Goal: Task Accomplishment & Management: Use online tool/utility

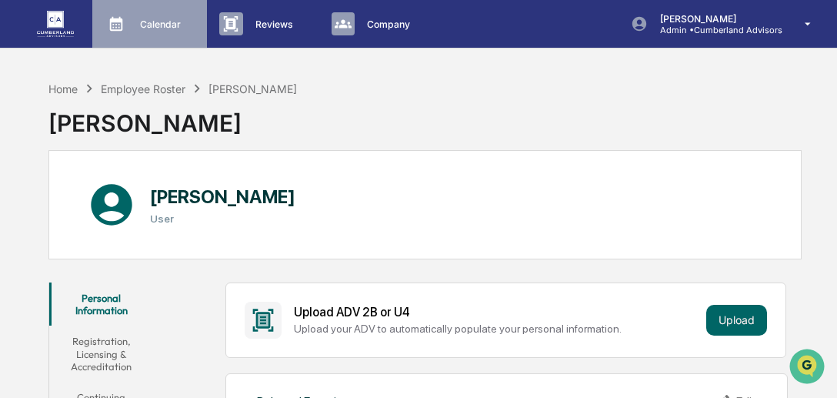
click at [161, 18] on p "Calendar" at bounding box center [158, 24] width 61 height 12
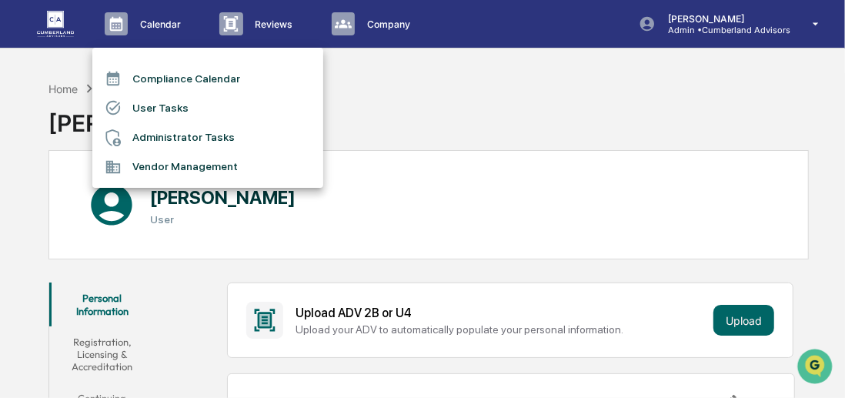
click at [273, 25] on div at bounding box center [422, 199] width 845 height 398
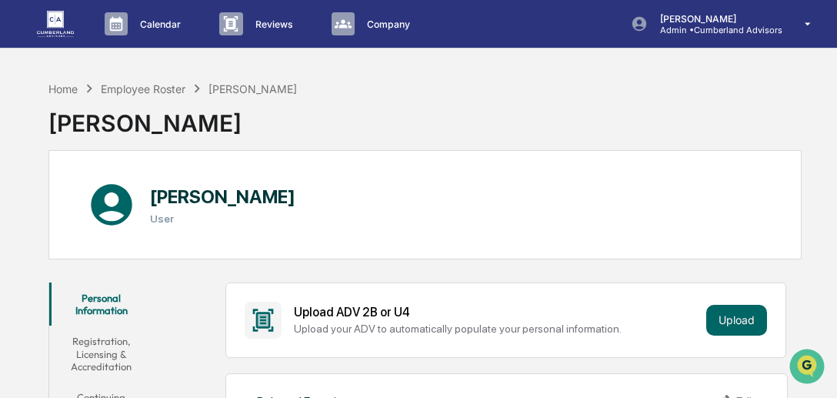
click at [273, 25] on p "Reviews" at bounding box center [272, 24] width 58 height 12
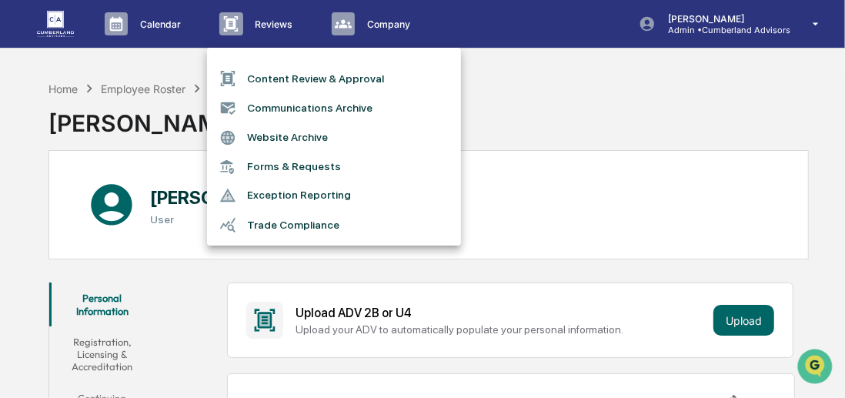
click at [313, 105] on li "Communications Archive" at bounding box center [334, 107] width 254 height 29
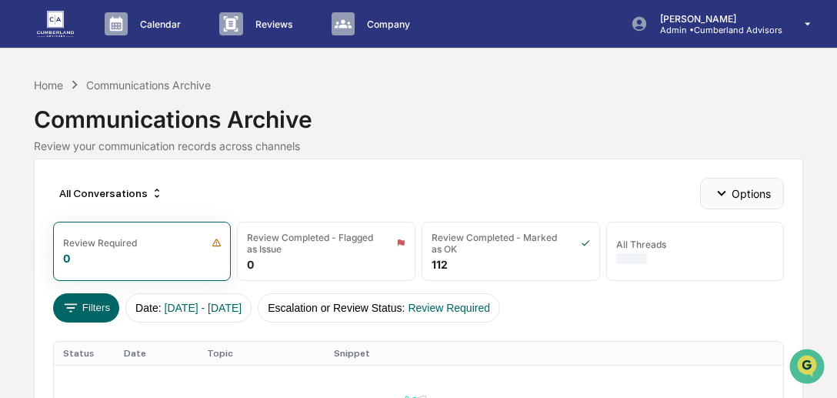
click at [727, 200] on icon "button" at bounding box center [722, 193] width 17 height 17
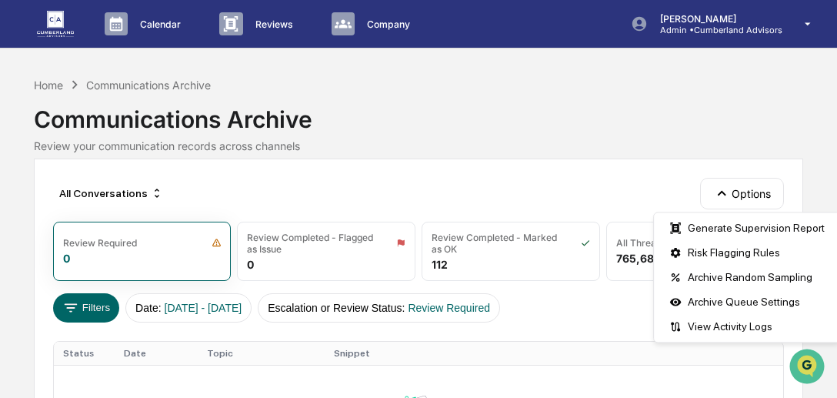
click at [637, 129] on div "Communications Archive" at bounding box center [419, 113] width 770 height 40
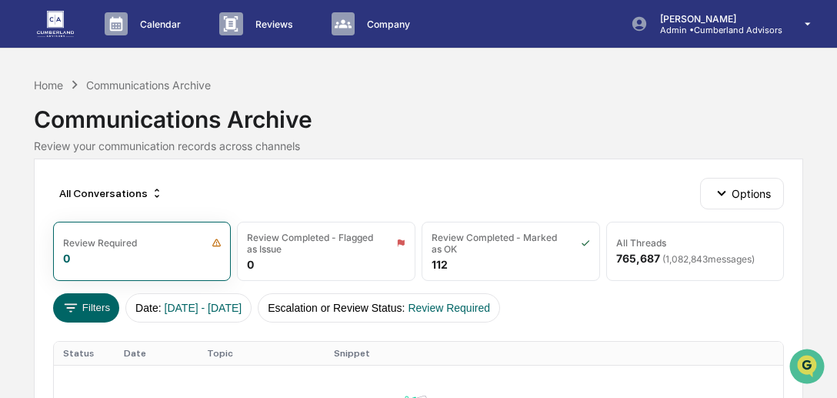
scroll to position [196, 0]
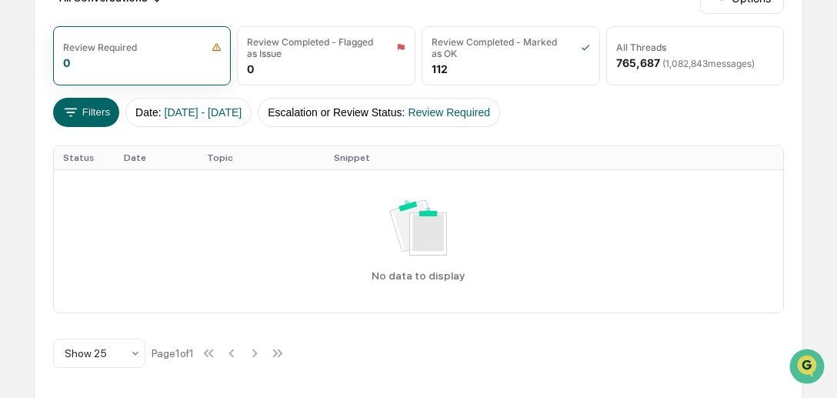
click at [837, 52] on div "Calendar Manage Tasks Reviews Approval Management Company People, Data, Setting…" at bounding box center [418, 102] width 837 height 596
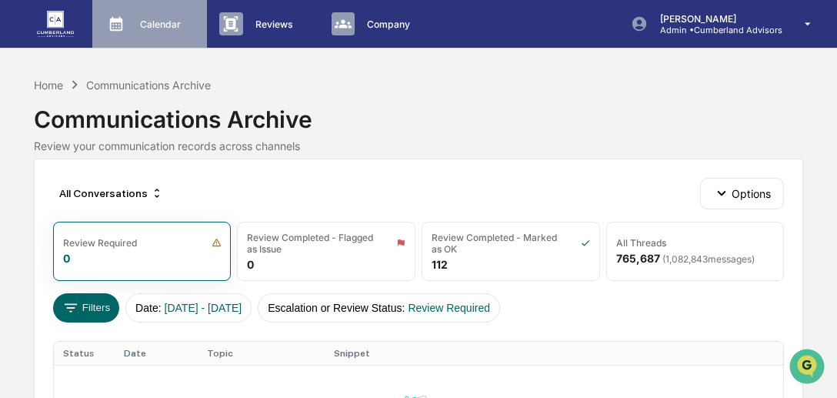
click at [155, 32] on div "Calendar Manage Tasks" at bounding box center [148, 23] width 99 height 23
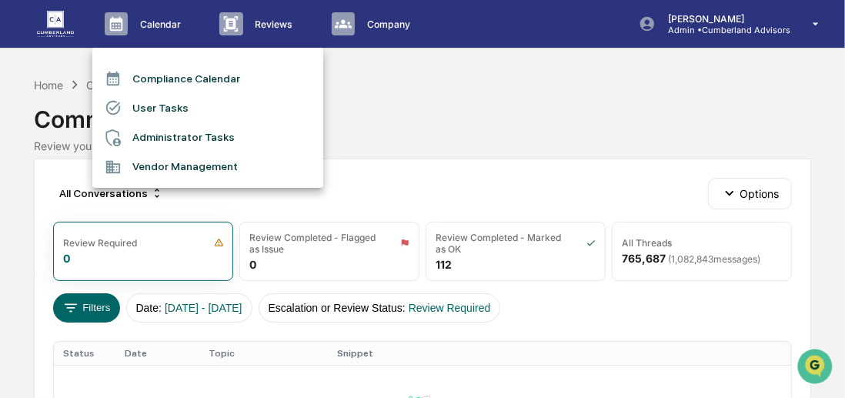
click at [266, 38] on div at bounding box center [422, 199] width 845 height 398
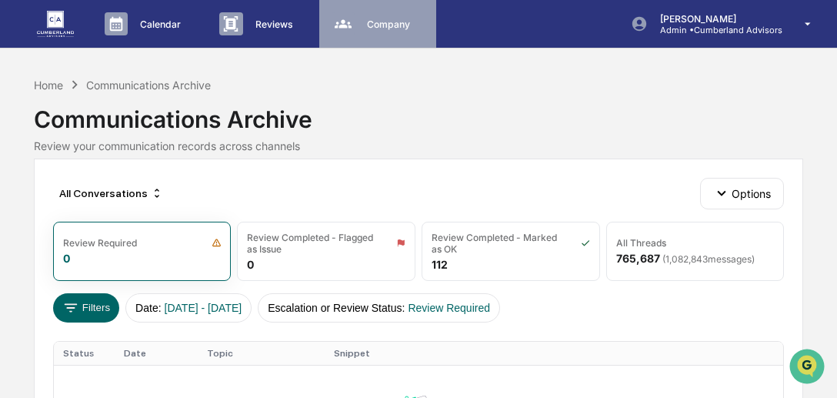
click at [373, 25] on p "Company" at bounding box center [386, 24] width 63 height 12
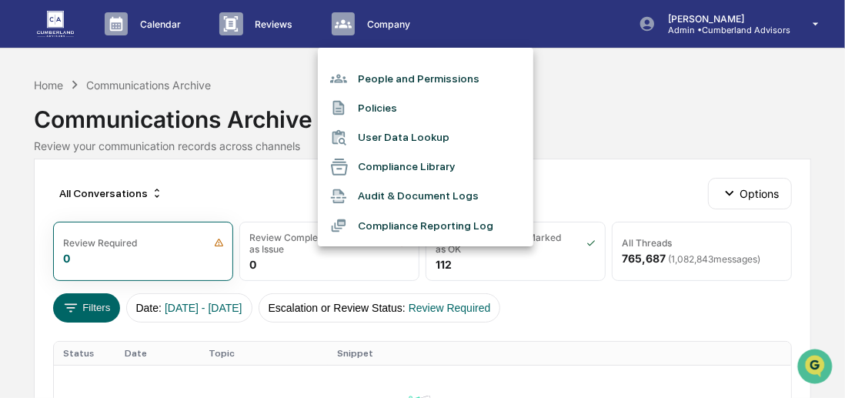
click at [401, 224] on li "Compliance Reporting Log" at bounding box center [426, 225] width 216 height 29
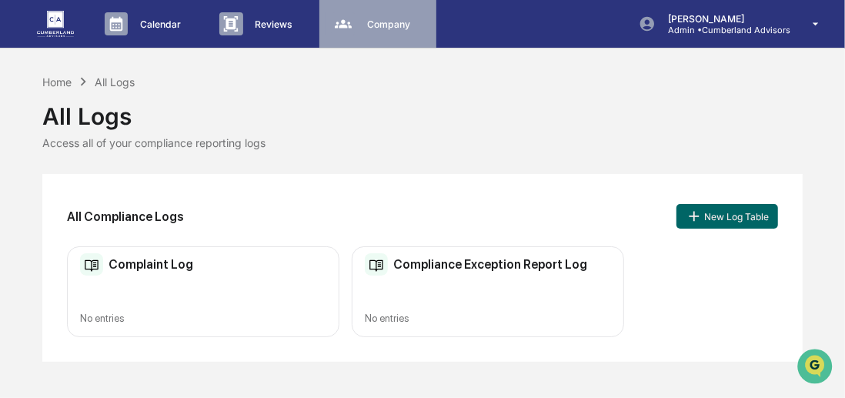
click at [393, 30] on div "Company People, Data, Settings" at bounding box center [377, 23] width 102 height 23
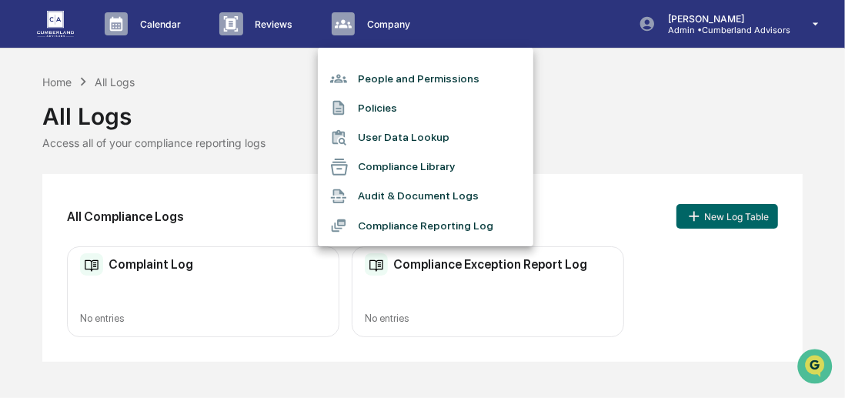
click at [572, 128] on div at bounding box center [422, 199] width 845 height 398
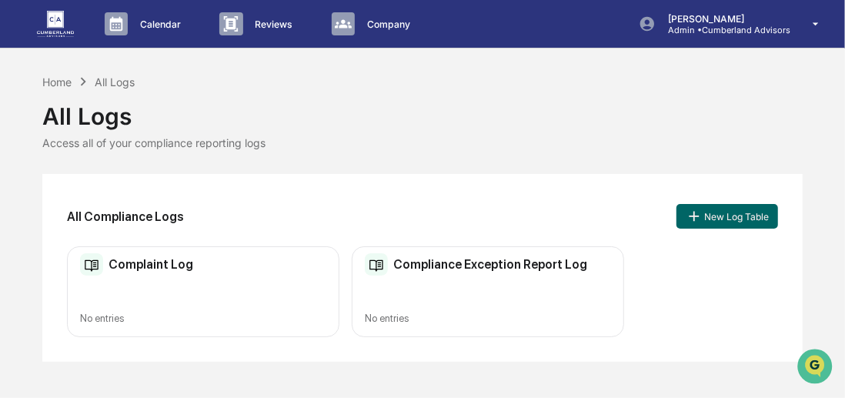
click at [67, 34] on img at bounding box center [55, 23] width 37 height 25
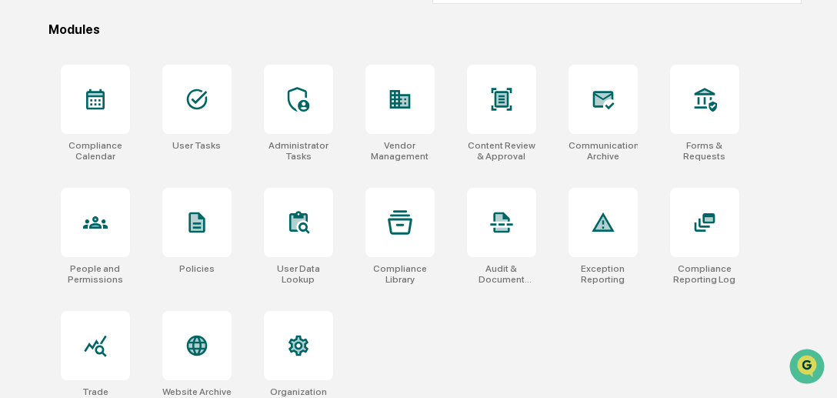
scroll to position [466, 0]
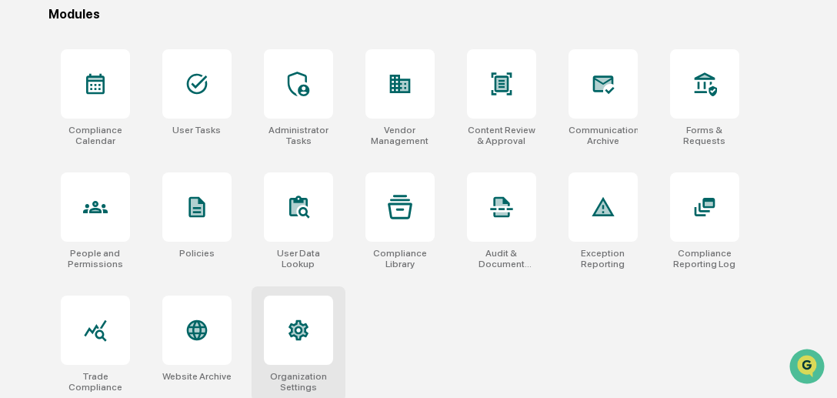
click at [292, 348] on div at bounding box center [298, 330] width 69 height 69
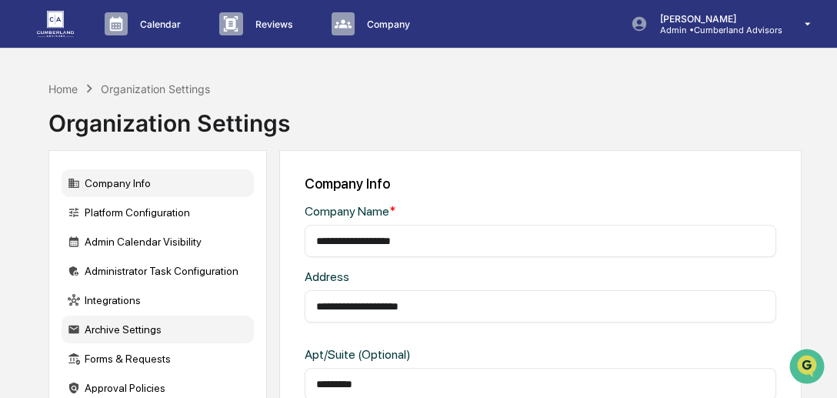
click at [149, 333] on div "Archive Settings" at bounding box center [158, 330] width 192 height 28
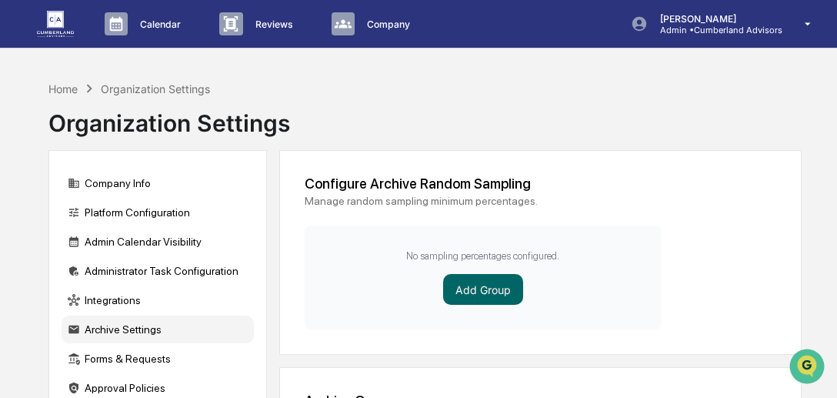
scroll to position [277, 0]
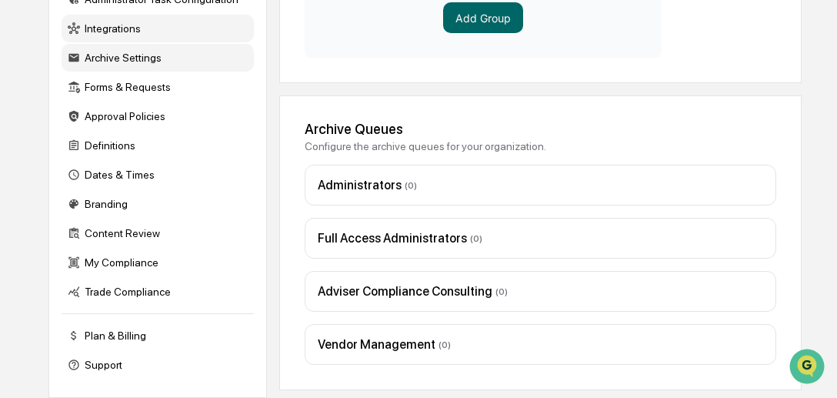
click at [117, 15] on div "Integrations" at bounding box center [158, 29] width 192 height 28
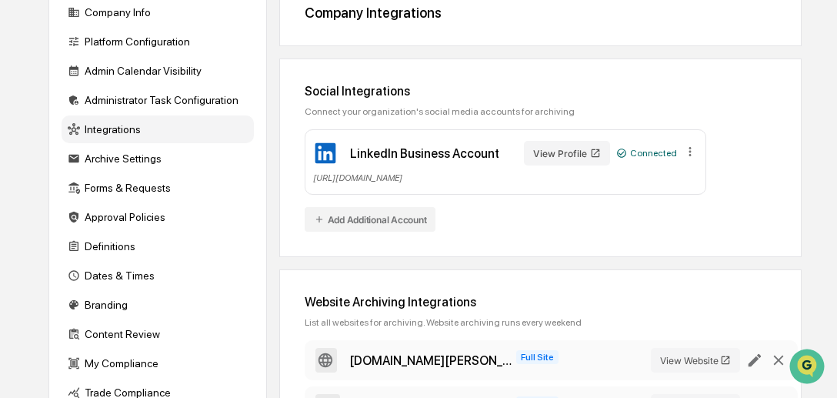
scroll to position [160, 0]
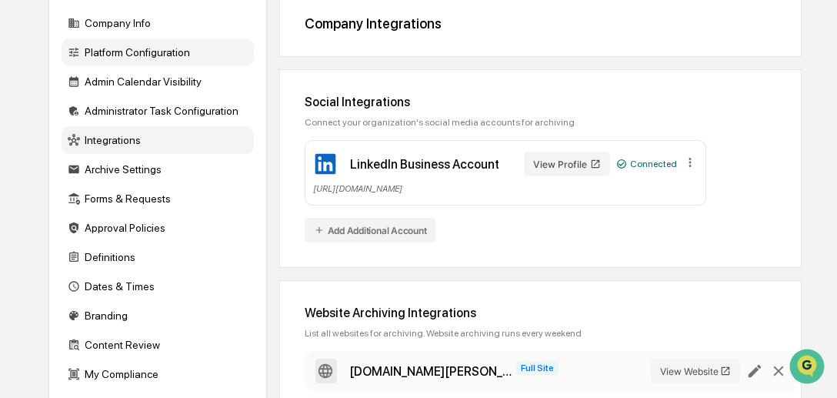
click at [179, 54] on div "Platform Configuration" at bounding box center [158, 52] width 192 height 28
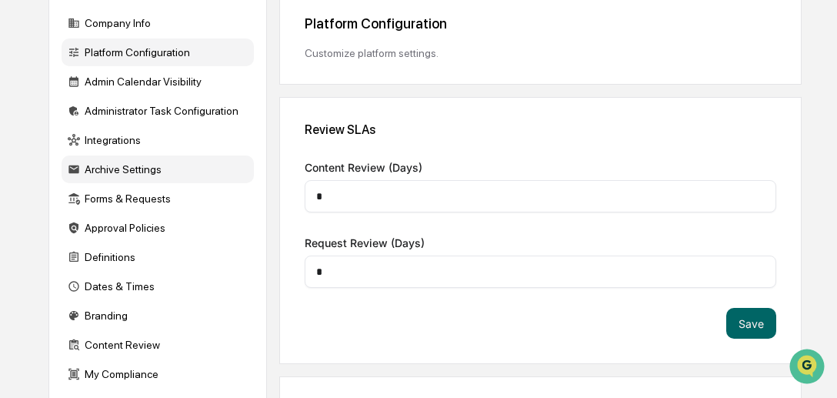
click at [157, 167] on div "Archive Settings" at bounding box center [158, 169] width 192 height 28
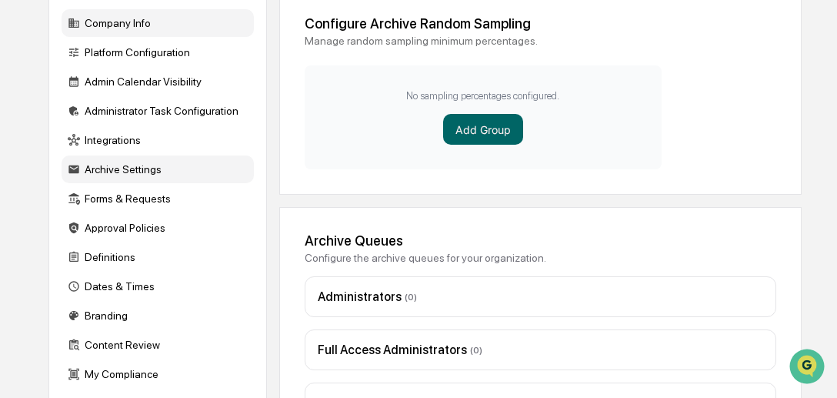
click at [129, 22] on div "Company Info" at bounding box center [158, 23] width 192 height 28
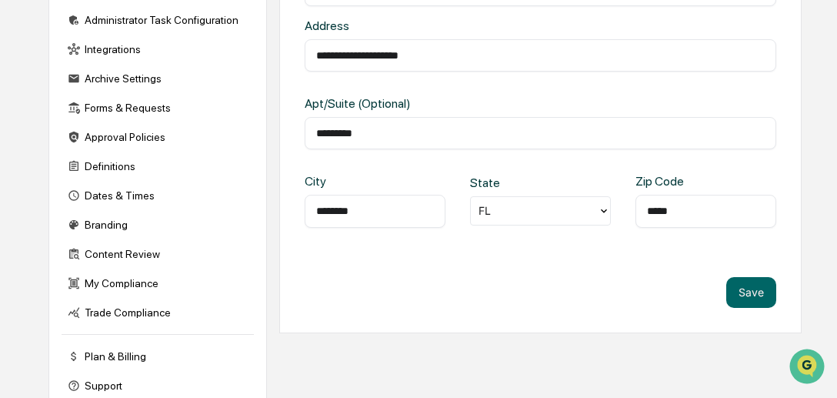
scroll to position [277, 0]
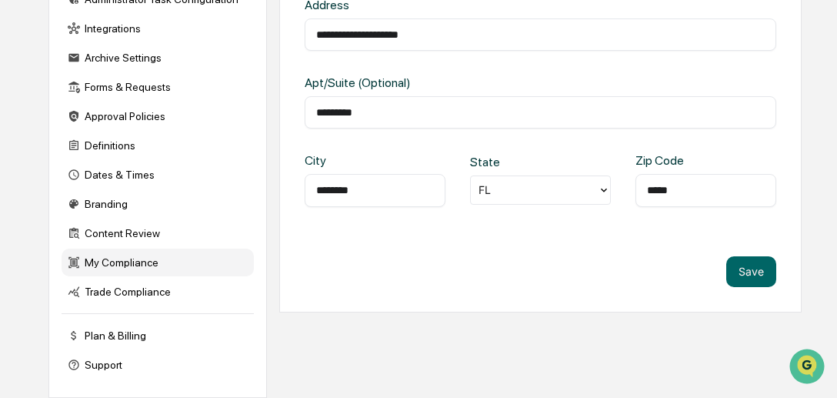
click at [124, 262] on div "My Compliance" at bounding box center [158, 263] width 192 height 28
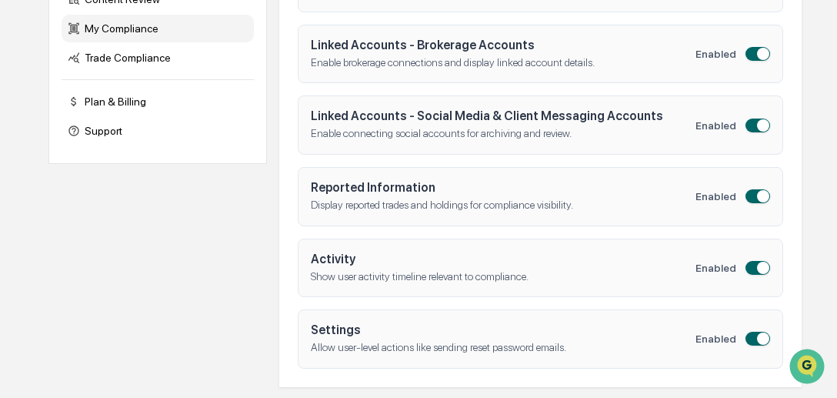
scroll to position [158, 0]
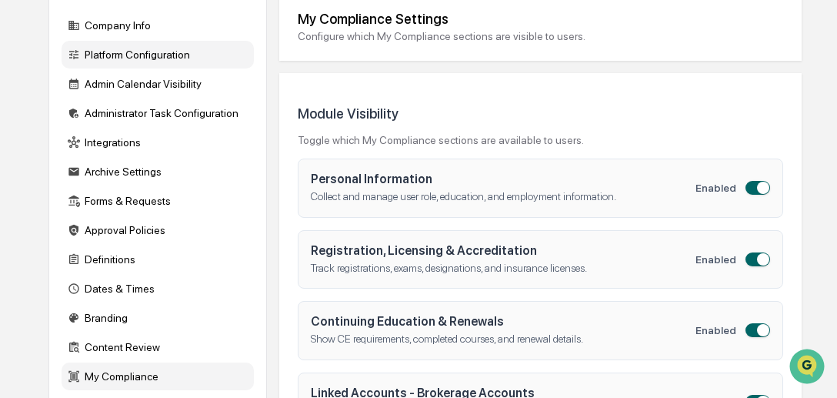
click at [124, 42] on div "Platform Configuration" at bounding box center [158, 55] width 192 height 28
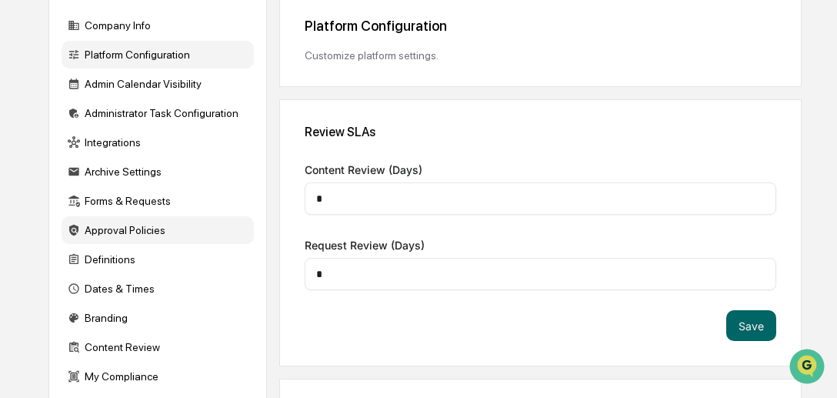
click at [133, 238] on div "Approval Policies" at bounding box center [158, 230] width 192 height 28
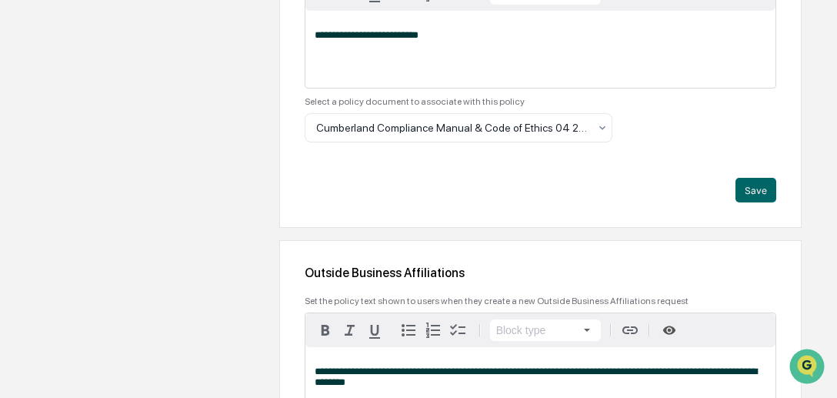
scroll to position [181, 0]
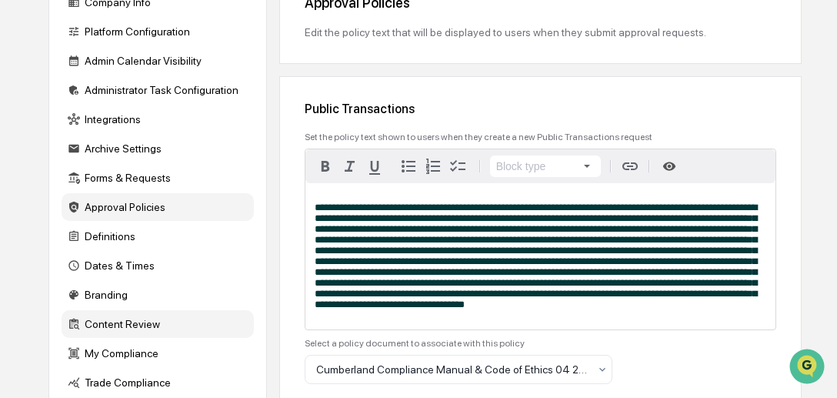
click at [132, 338] on div "Content Review" at bounding box center [158, 324] width 192 height 28
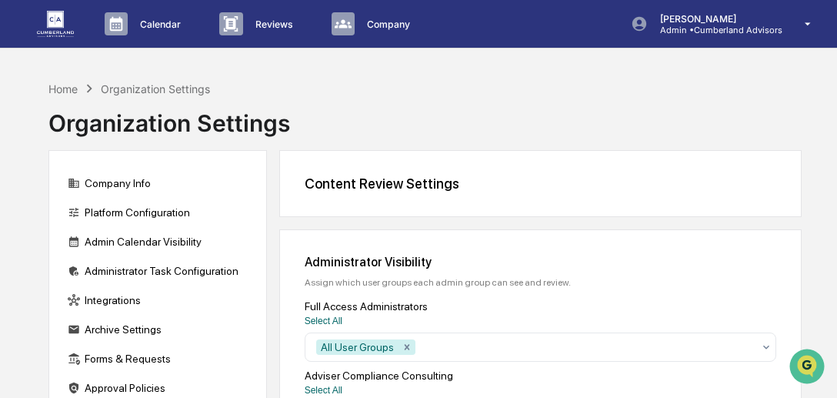
scroll to position [348, 0]
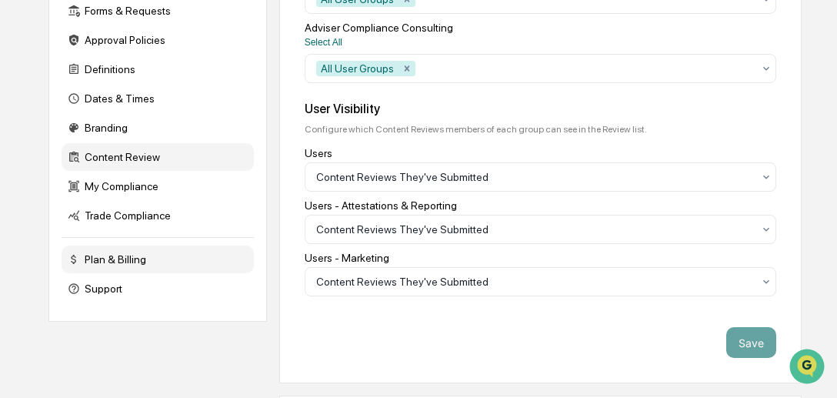
click at [109, 272] on div "Plan & Billing" at bounding box center [158, 260] width 192 height 28
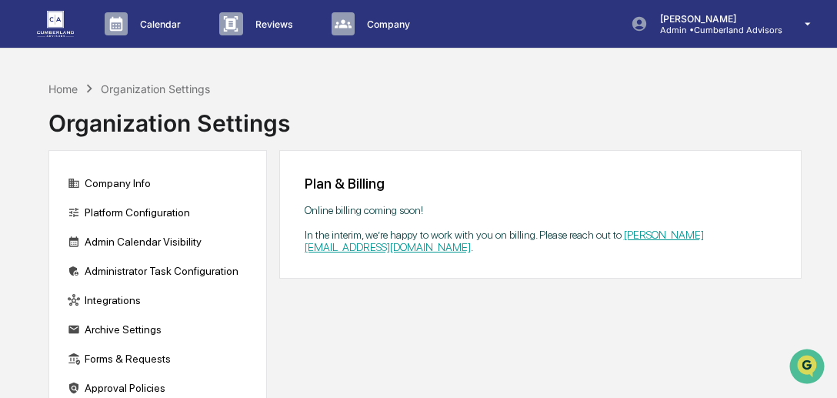
scroll to position [277, 0]
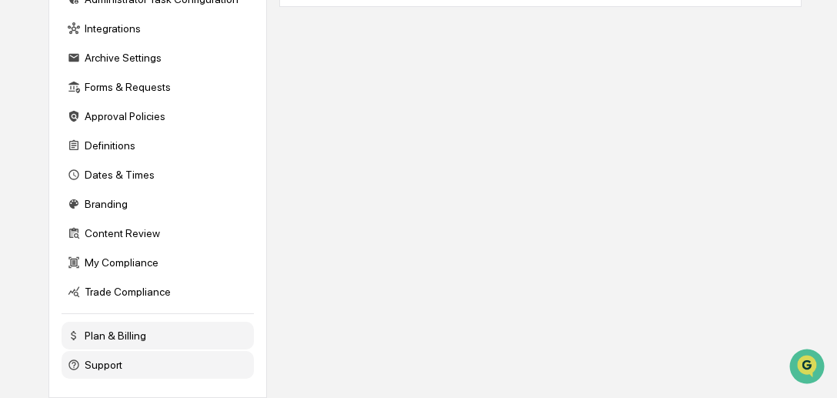
click at [89, 361] on div "Support" at bounding box center [158, 365] width 192 height 28
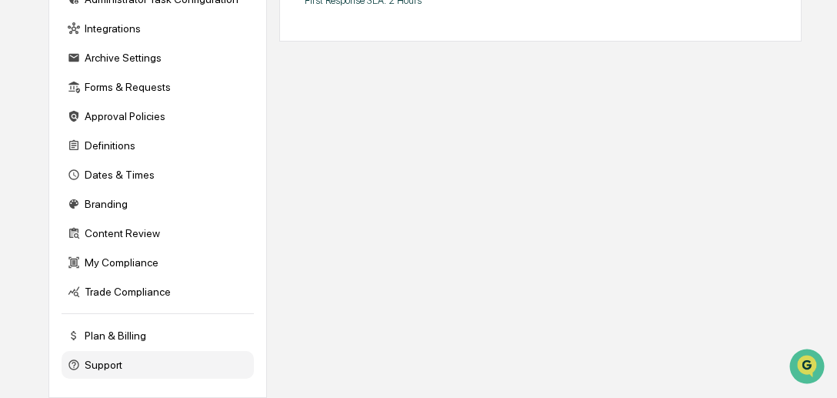
scroll to position [0, 0]
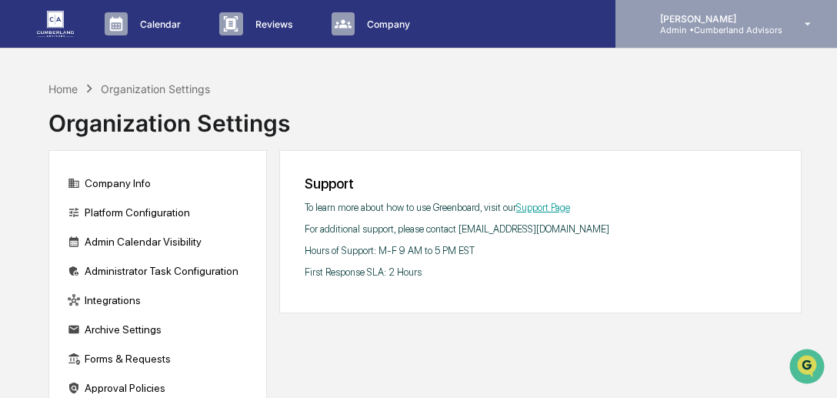
click at [707, 35] on div "Giselle Casella Admin • Cumberland Advisors" at bounding box center [727, 24] width 222 height 48
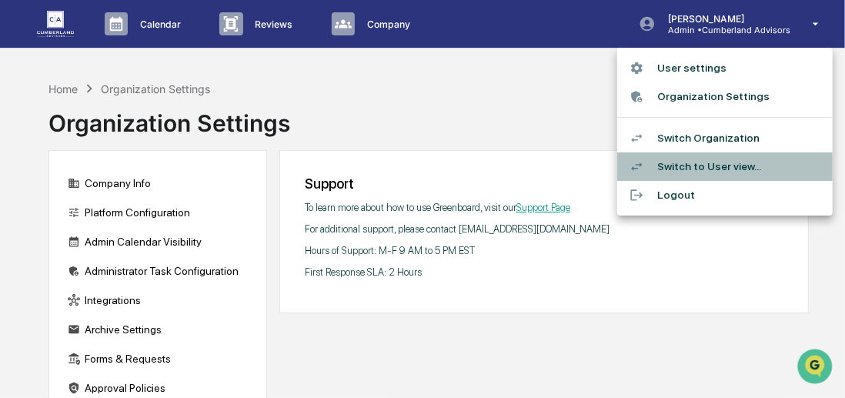
click at [713, 167] on li "Switch to User view..." at bounding box center [725, 166] width 216 height 28
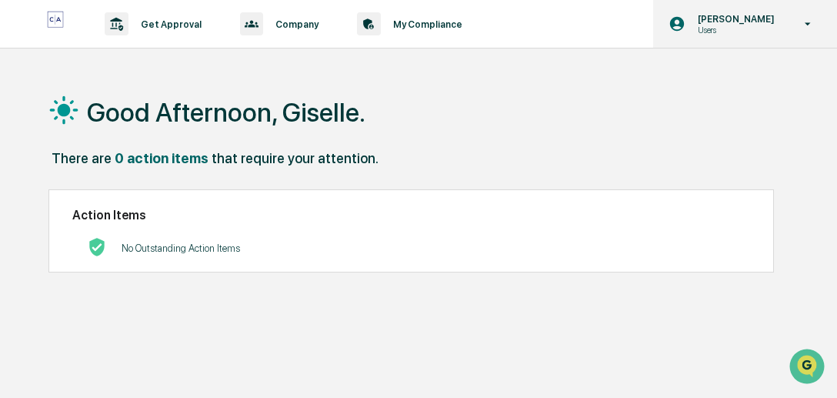
click at [748, 40] on div "Giselle Casella Users" at bounding box center [745, 24] width 184 height 48
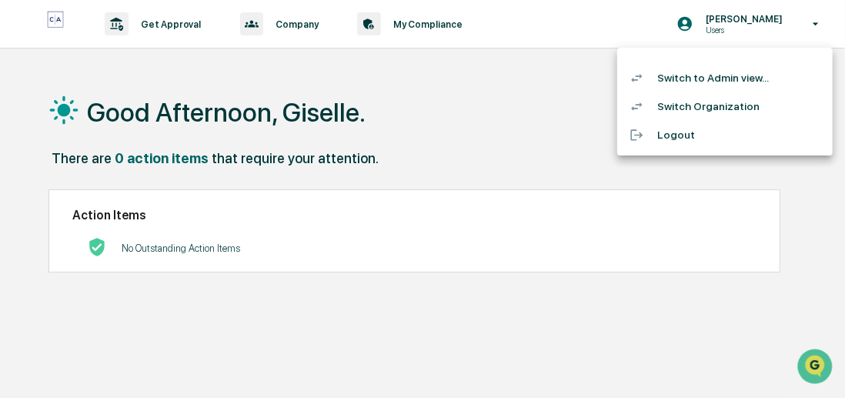
click at [709, 76] on li "Switch to Admin view..." at bounding box center [725, 78] width 216 height 28
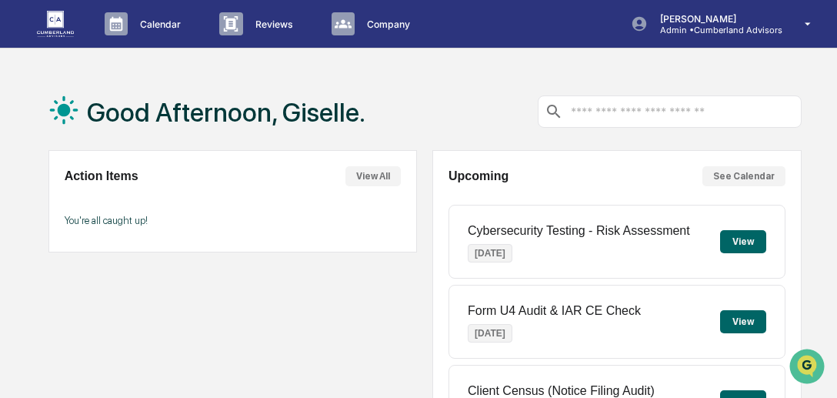
scroll to position [348, 0]
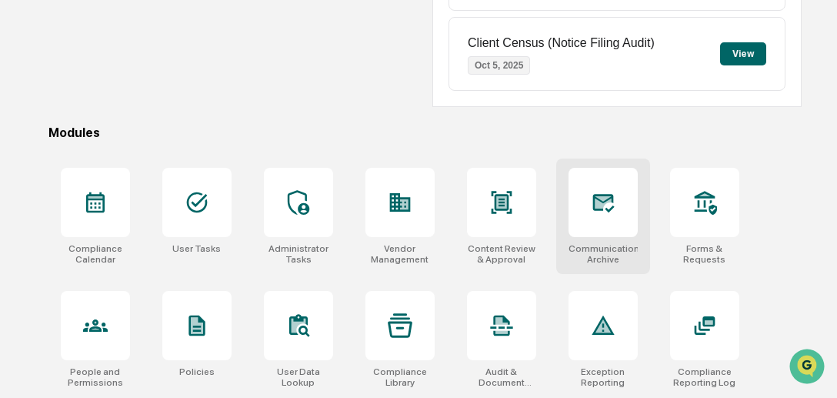
click at [633, 246] on div "Communications Archive" at bounding box center [603, 254] width 69 height 22
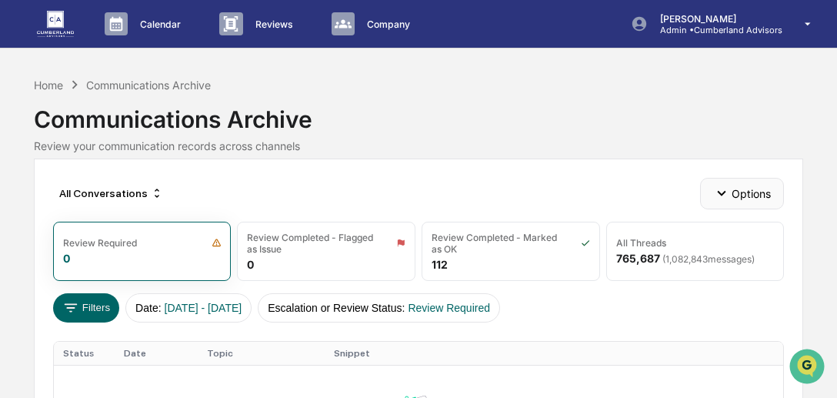
click at [740, 207] on button "Options" at bounding box center [742, 193] width 84 height 31
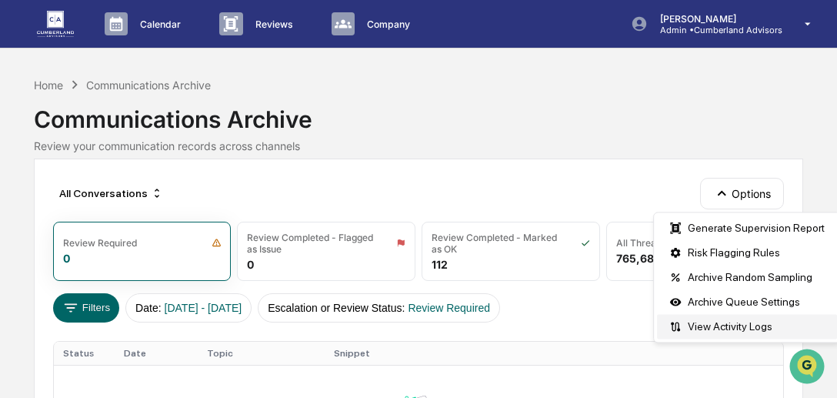
click at [702, 329] on div "View Activity Logs" at bounding box center [747, 326] width 180 height 25
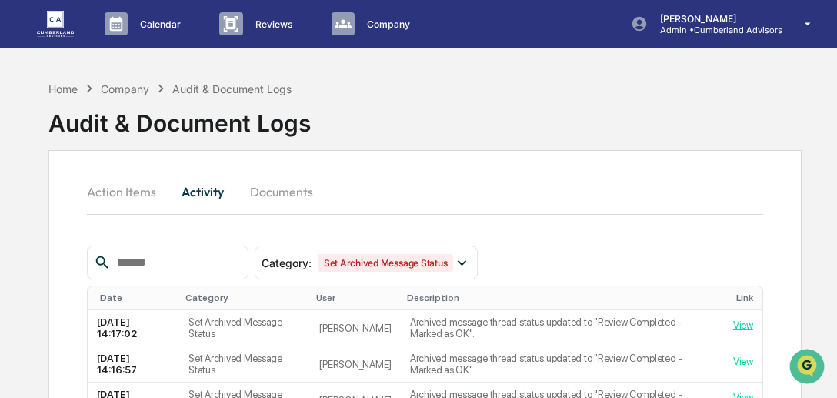
click at [285, 193] on button "Documents" at bounding box center [282, 191] width 88 height 37
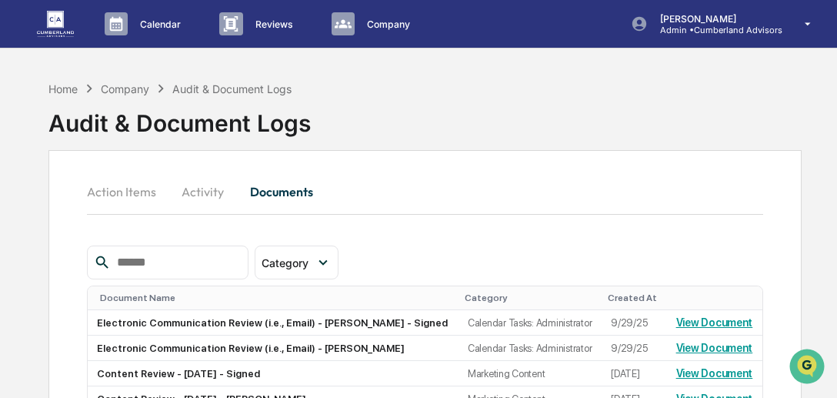
click at [139, 192] on button "Action Items" at bounding box center [128, 191] width 82 height 37
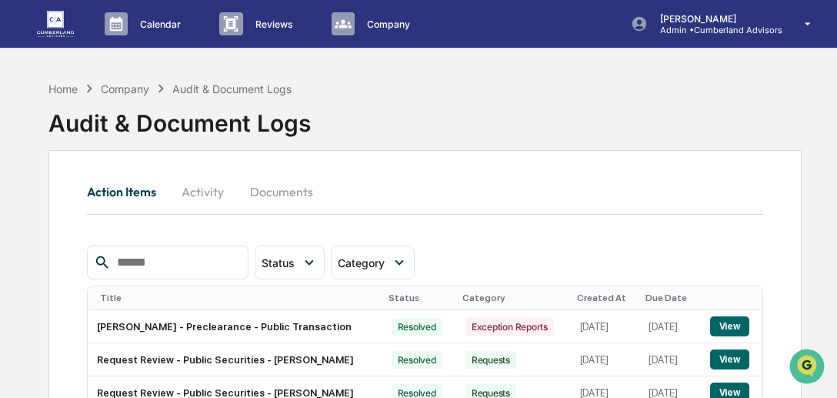
click at [216, 196] on button "Activity" at bounding box center [203, 191] width 69 height 37
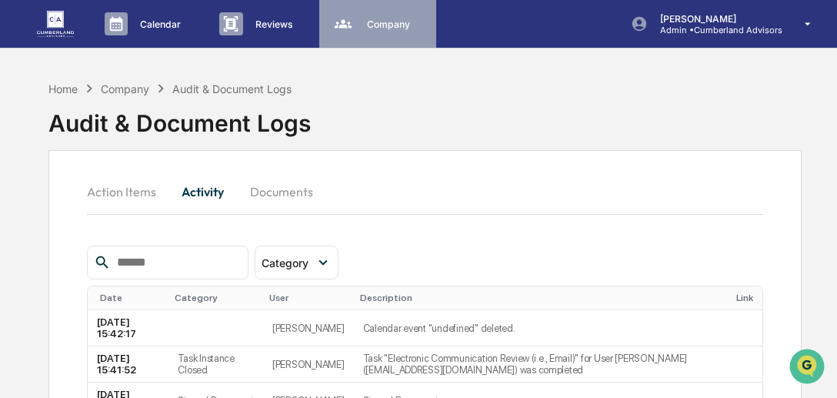
click at [329, 30] on div "Company People, Data, Settings" at bounding box center [377, 23] width 102 height 23
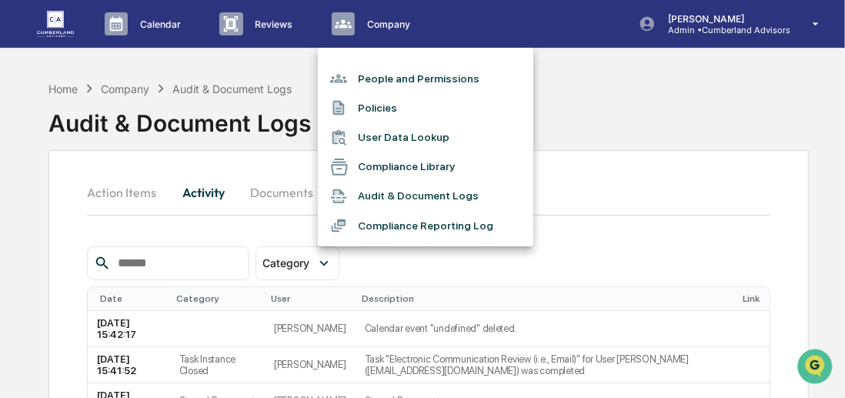
click at [285, 25] on div at bounding box center [422, 199] width 845 height 398
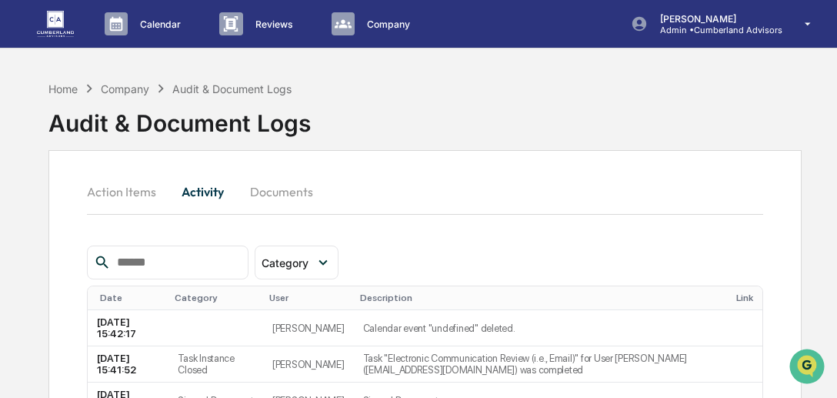
click at [285, 25] on p "Reviews" at bounding box center [272, 24] width 58 height 12
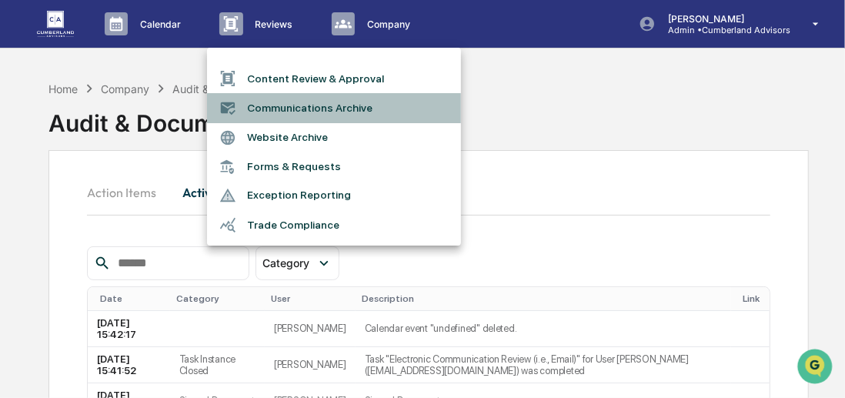
click at [272, 111] on li "Communications Archive" at bounding box center [334, 107] width 254 height 29
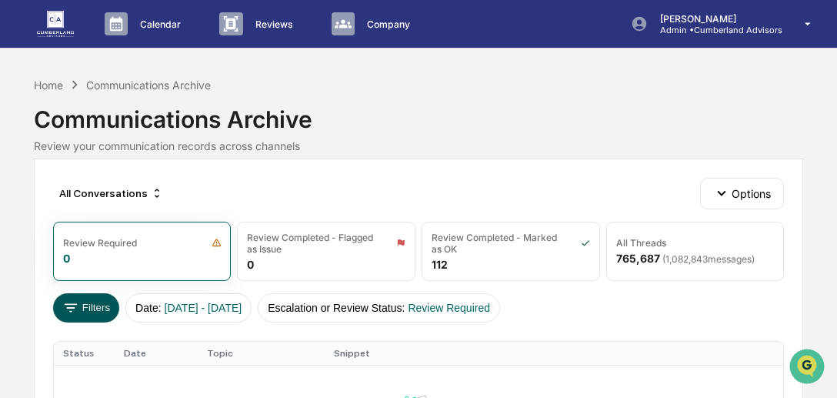
click at [91, 319] on button "Filters" at bounding box center [86, 307] width 67 height 29
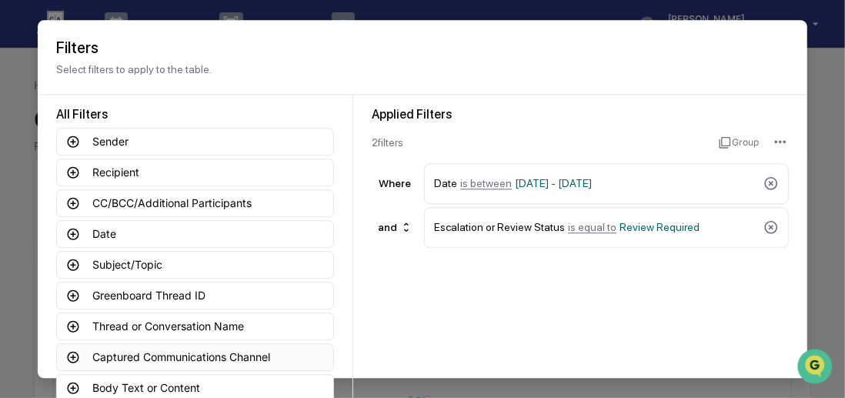
click at [197, 352] on button "Captured Communications Channel" at bounding box center [195, 357] width 278 height 28
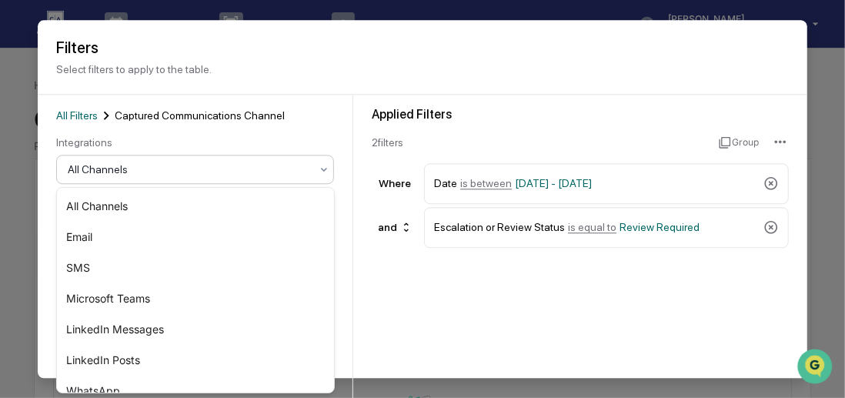
click at [299, 162] on div at bounding box center [189, 169] width 242 height 15
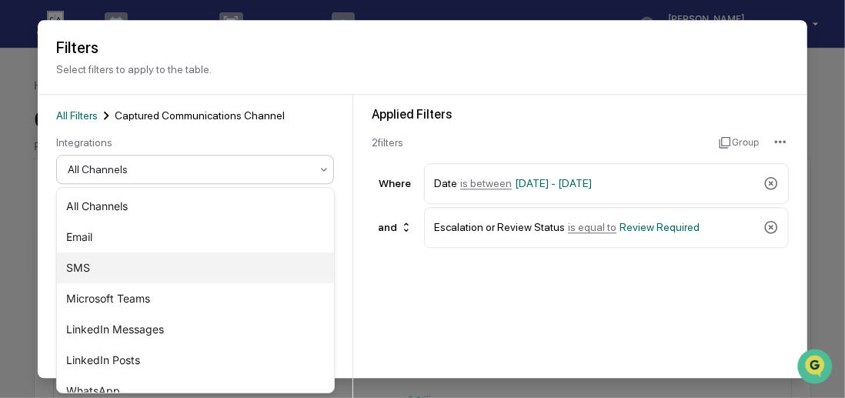
click at [260, 272] on div "SMS" at bounding box center [195, 267] width 276 height 31
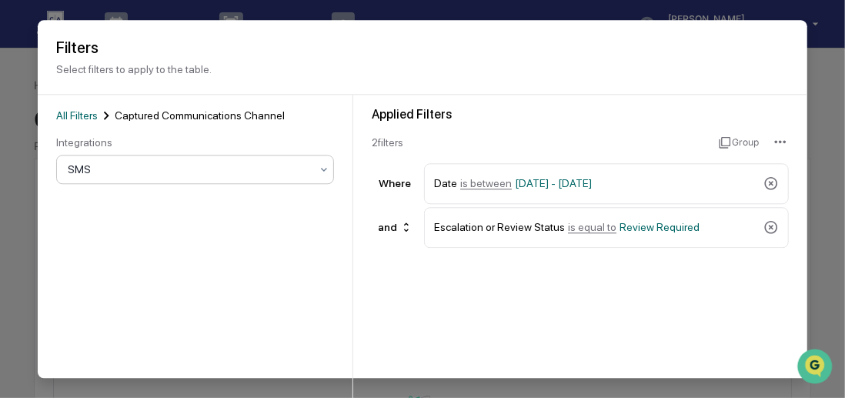
click at [744, 356] on div "Applied Filters 2 filter s Group Where Date is between 01/01/2024 - 12/31/2025 …" at bounding box center [580, 287] width 454 height 385
click at [777, 144] on html "Calendar Manage Tasks Reviews Approval Management Company People, Data, Setting…" at bounding box center [422, 199] width 845 height 398
click at [718, 92] on html "Calendar Manage Tasks Reviews Approval Management Company People, Data, Setting…" at bounding box center [422, 199] width 845 height 398
click at [767, 311] on div "Applied Filters 2 filter s Group Where Date is between 01/01/2024 - 12/31/2025 …" at bounding box center [580, 287] width 454 height 385
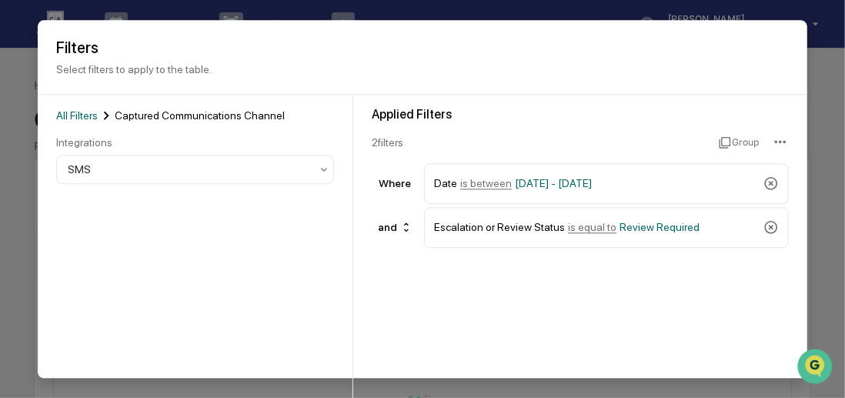
click at [767, 311] on div "Applied Filters 2 filter s Group Where Date is between 01/01/2024 - 12/31/2025 …" at bounding box center [580, 287] width 454 height 385
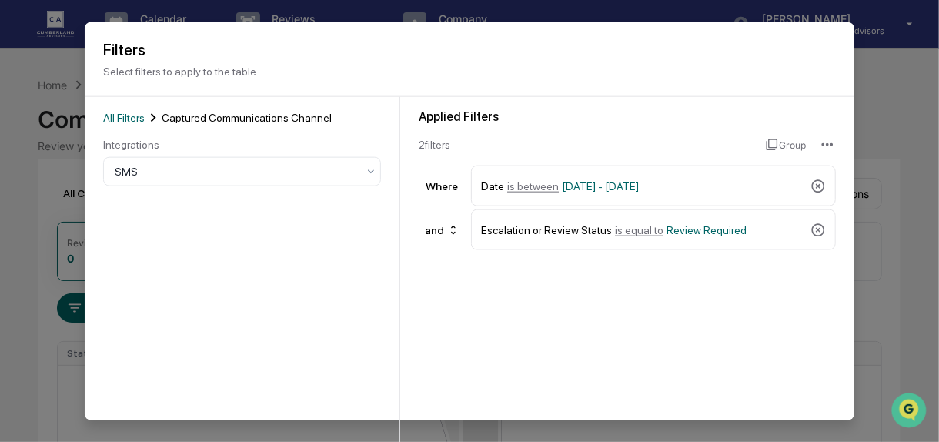
drag, startPoint x: 844, startPoint y: 28, endPoint x: 639, endPoint y: 349, distance: 381.4
click at [639, 349] on div "Applied Filters 2 filter s Group Where Date is between 01/01/2024 - 12/31/2025 …" at bounding box center [627, 289] width 454 height 385
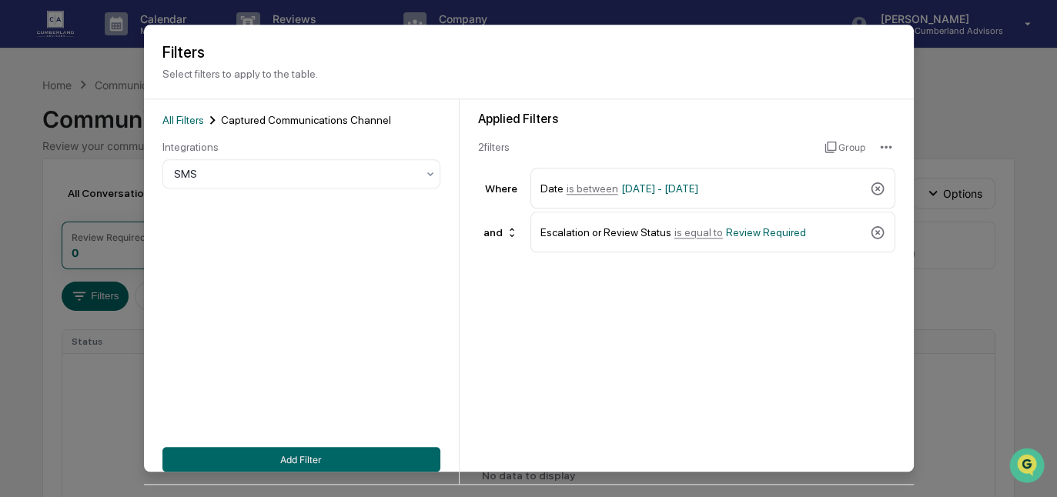
drag, startPoint x: 868, startPoint y: 0, endPoint x: 608, endPoint y: 350, distance: 436.3
click at [608, 350] on div "Applied Filters 2 filter s Group Where Date is between 01/01/2024 - 12/31/2025 …" at bounding box center [687, 291] width 454 height 385
click at [321, 397] on button "Add Filter" at bounding box center [301, 459] width 278 height 25
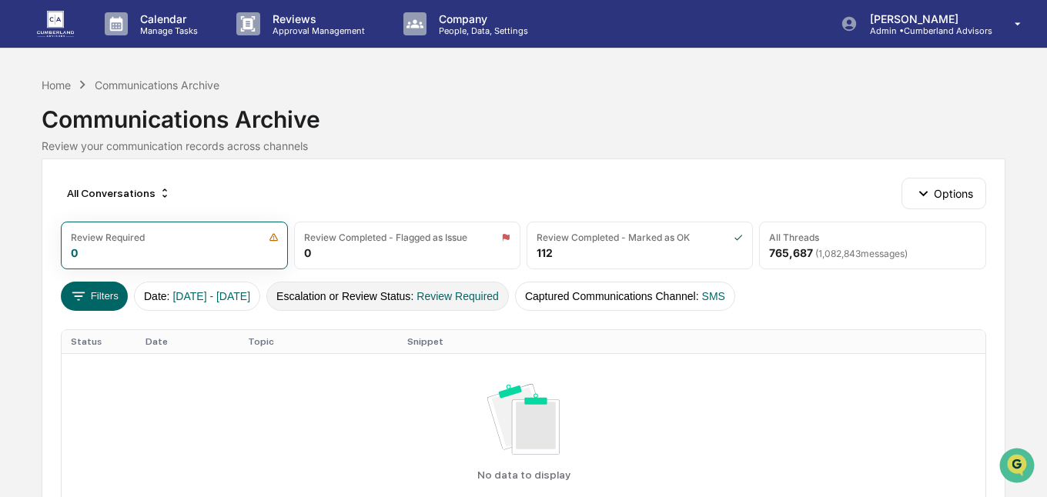
click at [383, 299] on button "Escalation or Review Status : Review Required" at bounding box center [387, 296] width 242 height 29
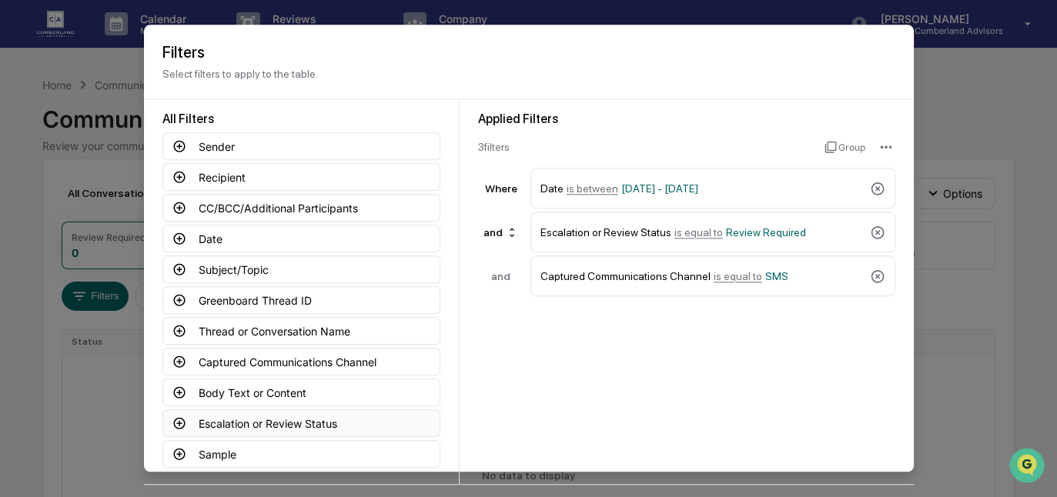
click at [348, 397] on button "Escalation or Review Status" at bounding box center [301, 423] width 278 height 28
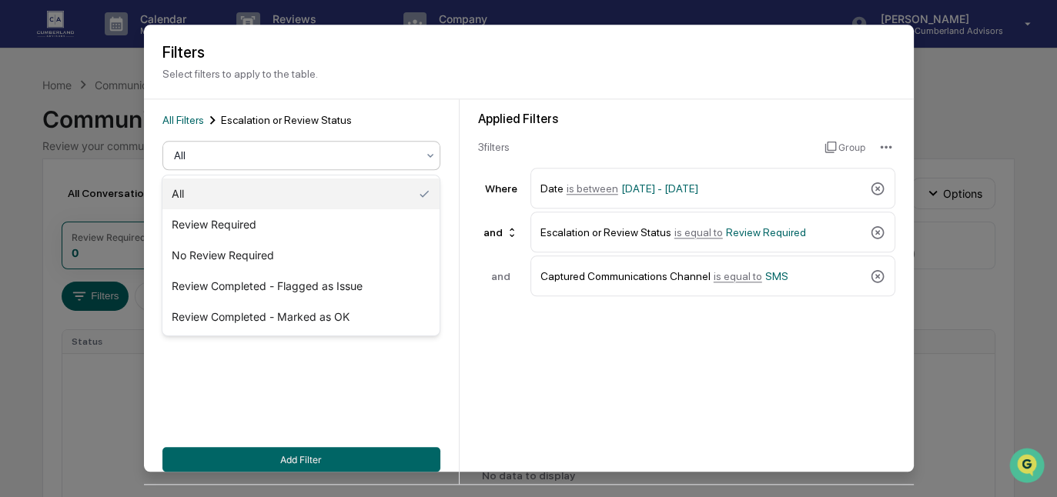
click at [389, 156] on div at bounding box center [295, 156] width 242 height 15
click at [307, 258] on div "No Review Required" at bounding box center [300, 255] width 276 height 31
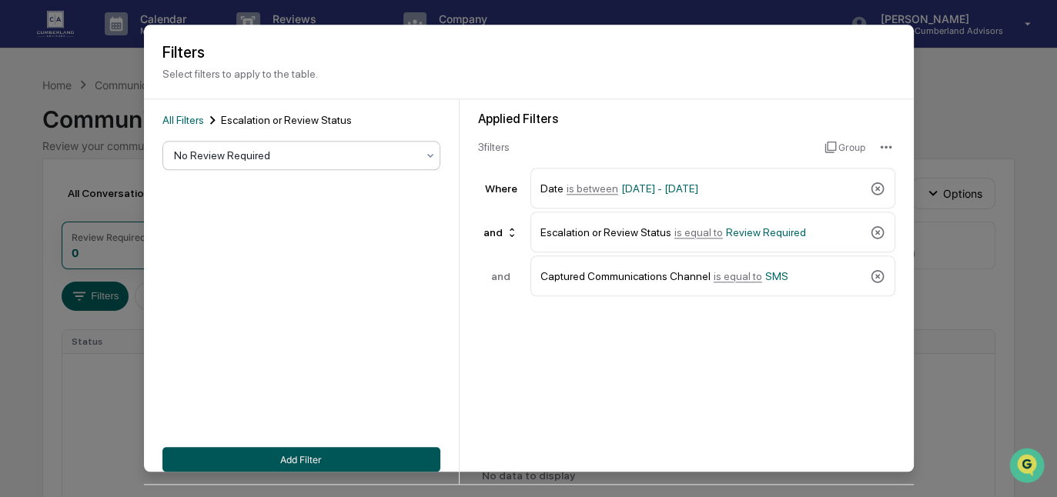
click at [340, 397] on button "Add Filter" at bounding box center [301, 459] width 278 height 25
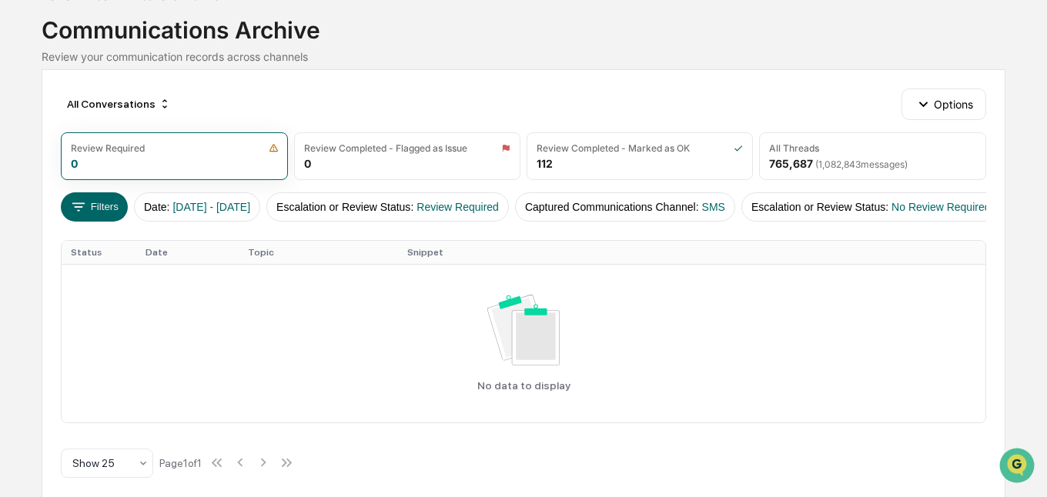
scroll to position [111, 0]
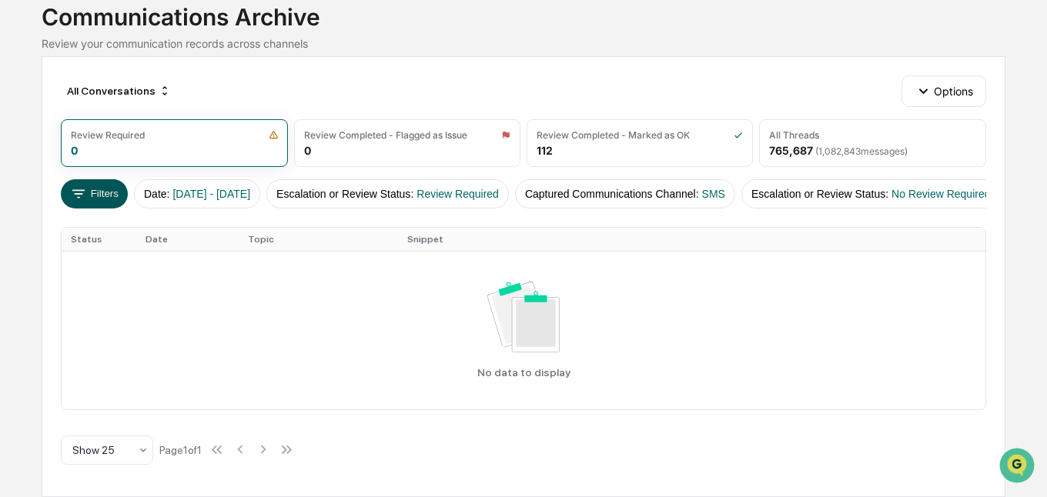
click at [99, 187] on button "Filters" at bounding box center [94, 193] width 67 height 29
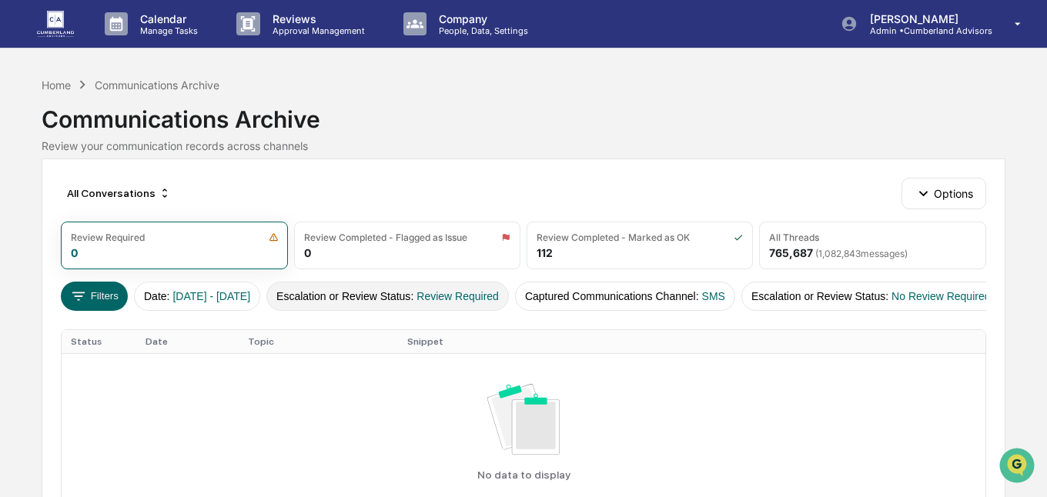
click at [484, 293] on span "Review Required" at bounding box center [457, 296] width 82 height 12
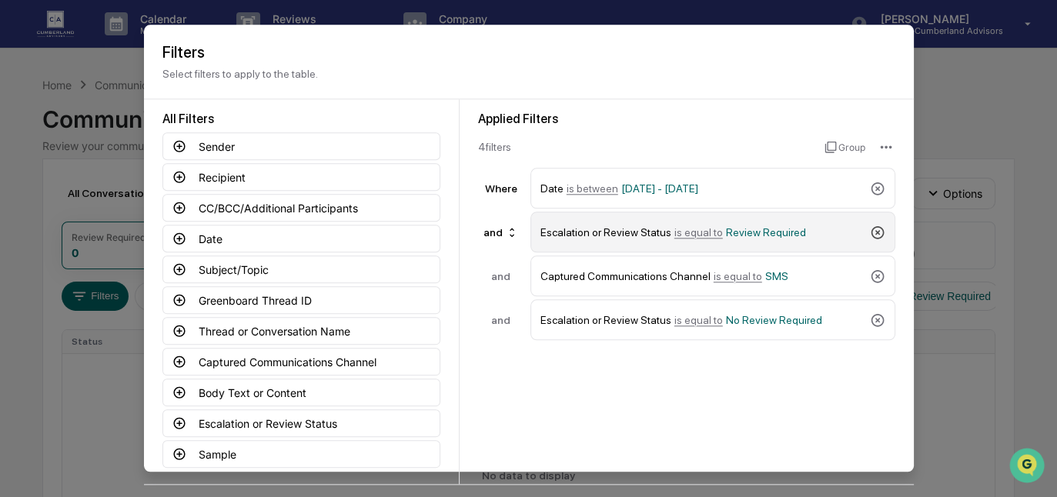
click at [837, 232] on icon at bounding box center [877, 232] width 13 height 13
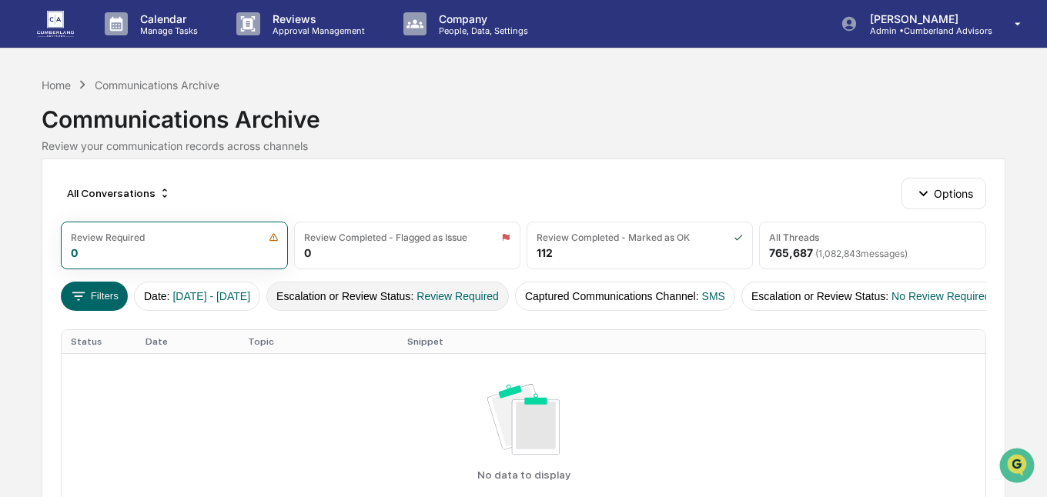
click at [499, 298] on span "Review Required" at bounding box center [457, 296] width 82 height 12
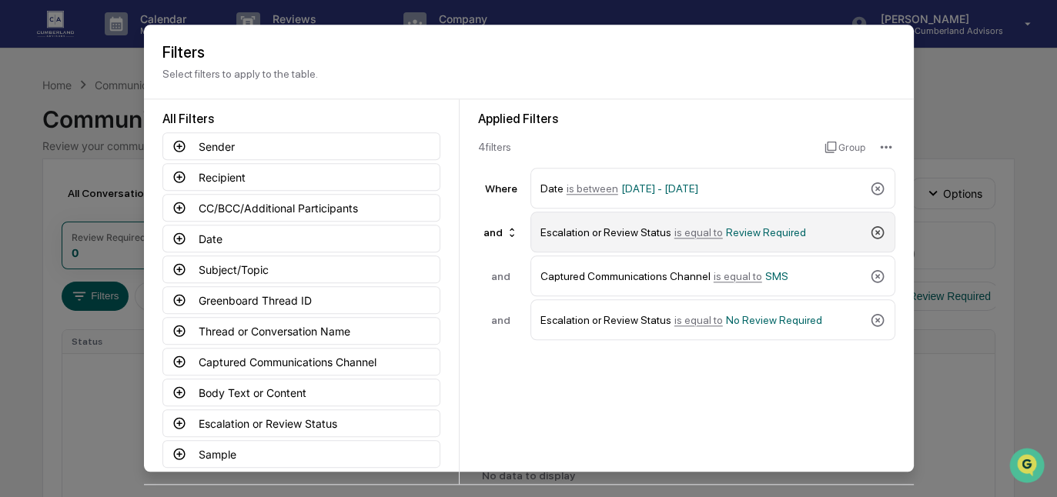
click at [837, 228] on icon at bounding box center [877, 232] width 15 height 15
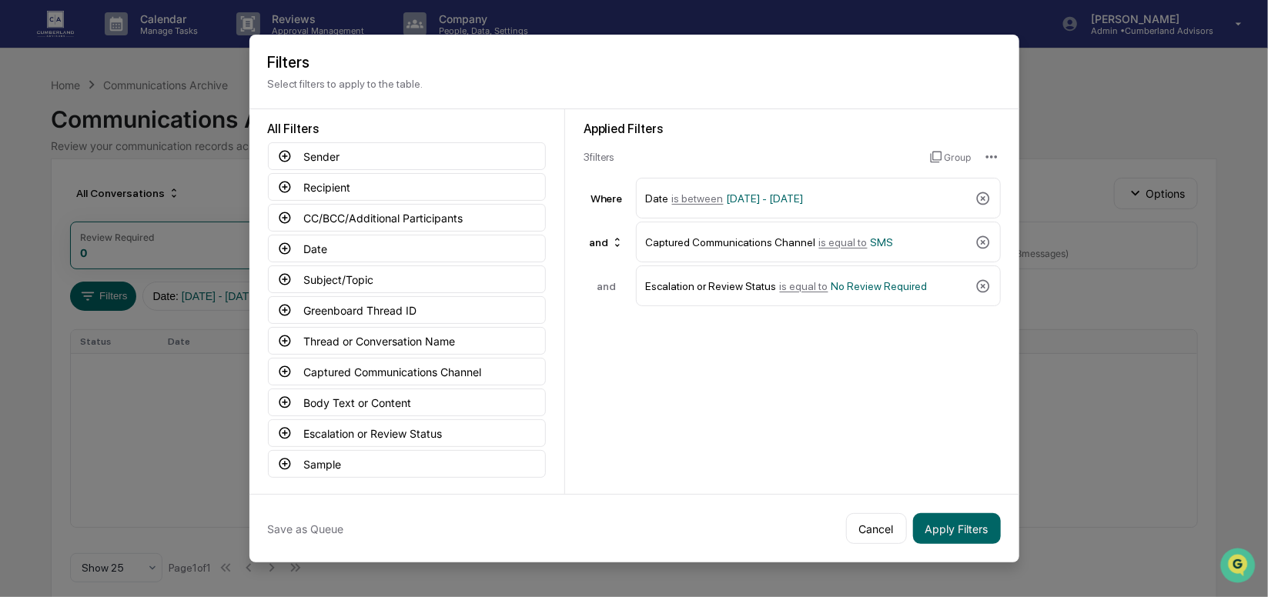
drag, startPoint x: 948, startPoint y: 0, endPoint x: 775, endPoint y: 459, distance: 490.1
click at [775, 397] on div "Applied Filters 3 filter s Group Where Date is between 01/01/2024 - 12/31/2025 …" at bounding box center [792, 301] width 454 height 385
click at [837, 397] on button "Apply Filters" at bounding box center [957, 528] width 88 height 31
